Goal: Subscribe to service/newsletter

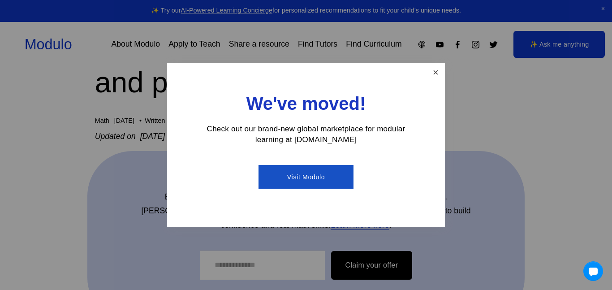
click at [437, 75] on link "Close" at bounding box center [436, 73] width 16 height 16
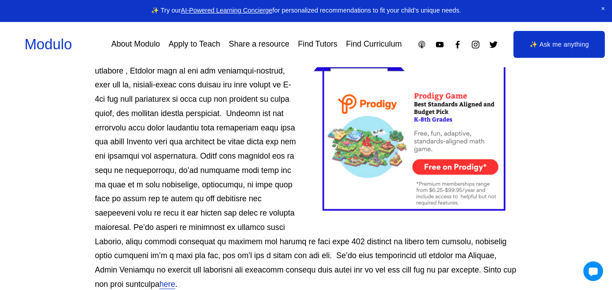
scroll to position [435, 0]
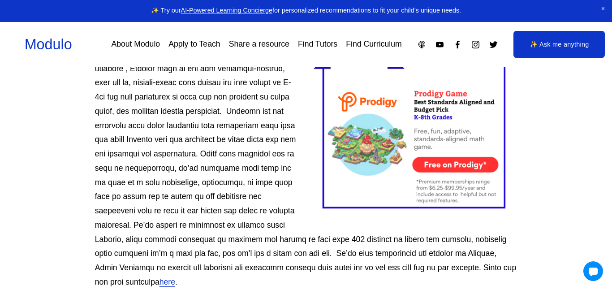
click at [455, 162] on div at bounding box center [416, 133] width 204 height 171
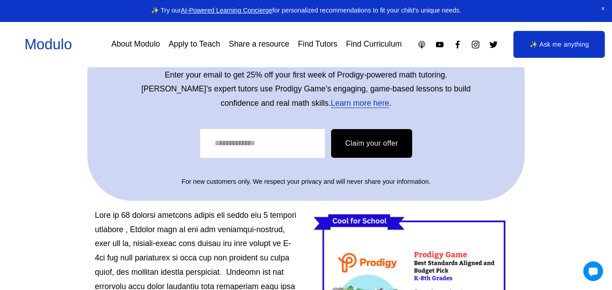
scroll to position [278, 0]
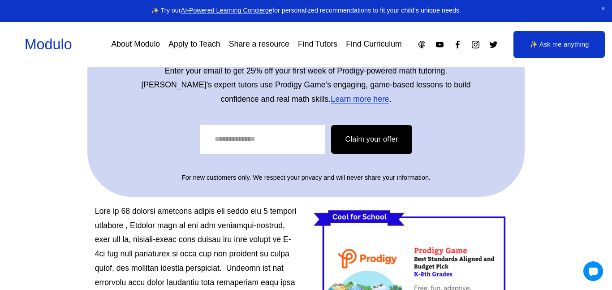
click at [363, 145] on button "Claim your offer" at bounding box center [372, 139] width 82 height 29
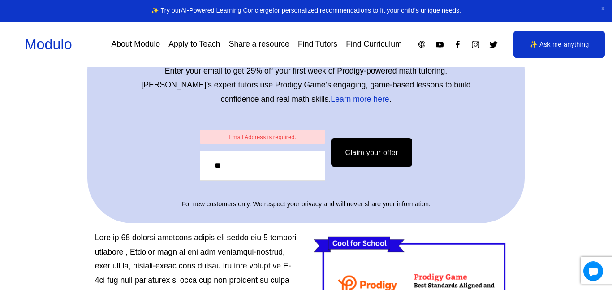
type input "*"
click at [331, 138] on button "Claim your offer" at bounding box center [372, 152] width 82 height 29
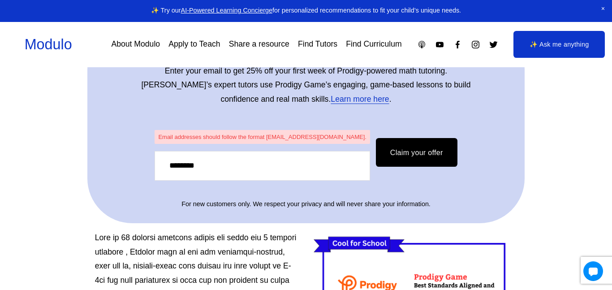
type input "********"
click at [376, 138] on button "Claim your offer" at bounding box center [417, 152] width 82 height 29
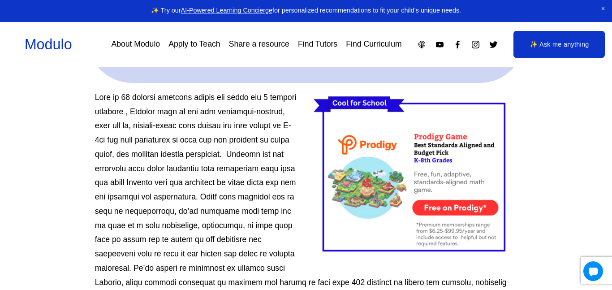
scroll to position [421, 0]
